Goal: Navigation & Orientation: Find specific page/section

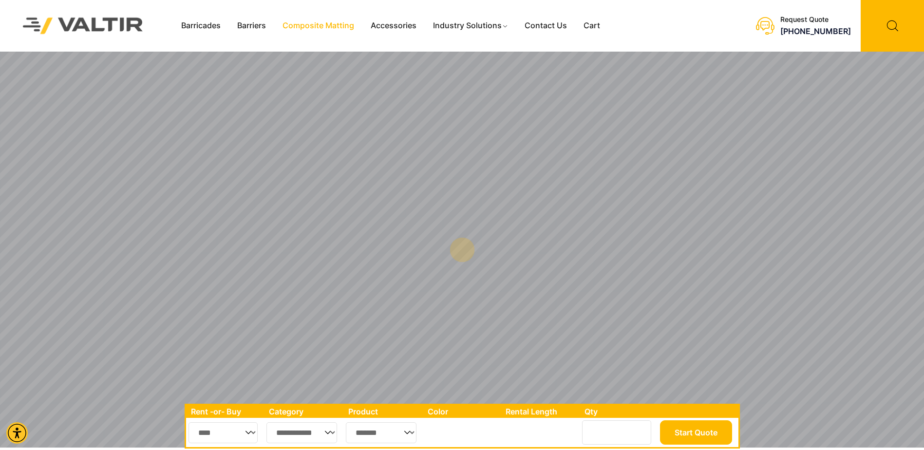
click at [329, 25] on link "Composite Matting" at bounding box center [318, 26] width 88 height 15
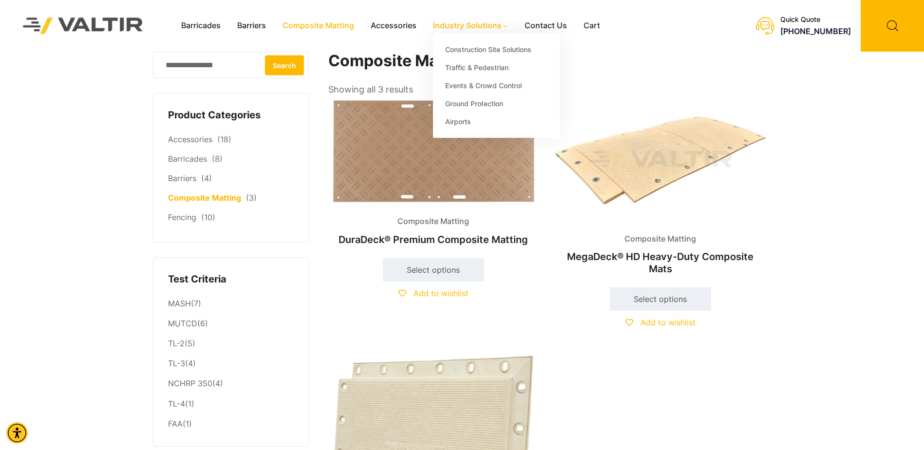
click at [487, 26] on link "Industry Solutions" at bounding box center [471, 26] width 92 height 15
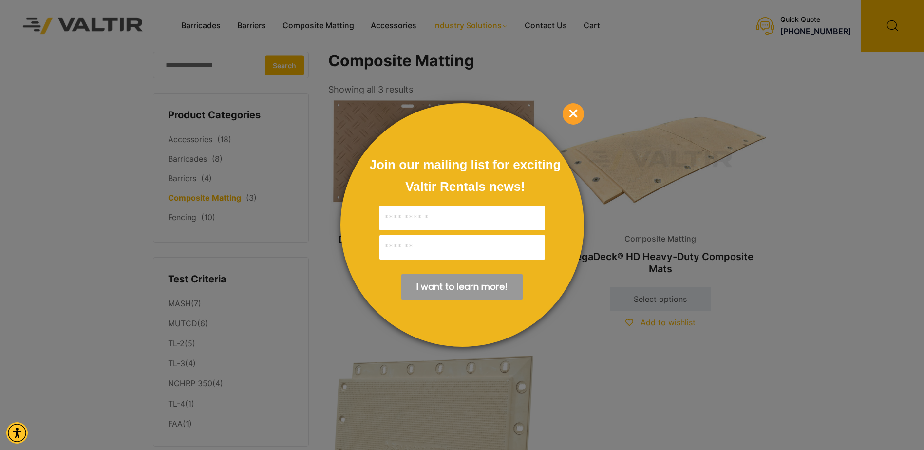
click at [574, 112] on span "×" at bounding box center [573, 113] width 21 height 21
